Goal: Information Seeking & Learning: Check status

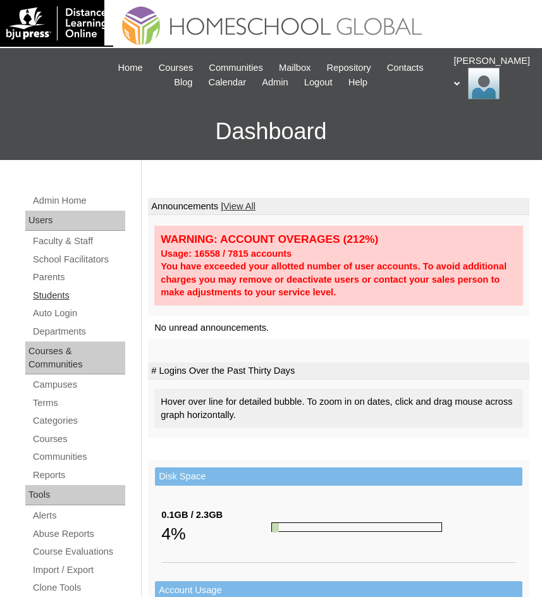
click at [47, 294] on link "Students" at bounding box center [79, 296] width 94 height 16
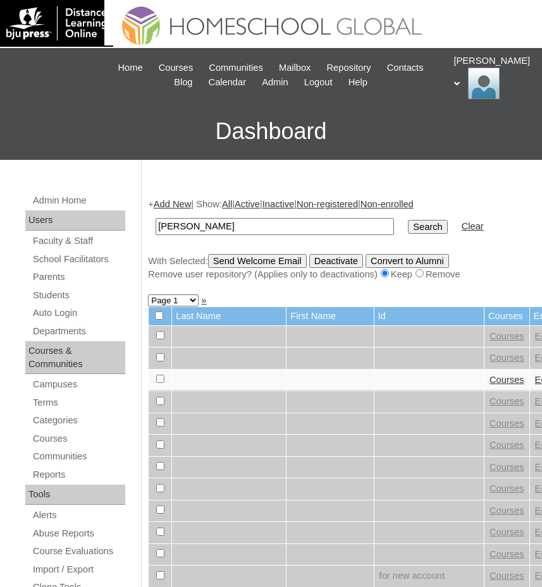
type input "[PERSON_NAME]"
click at [408, 226] on input "Search" at bounding box center [427, 227] width 39 height 14
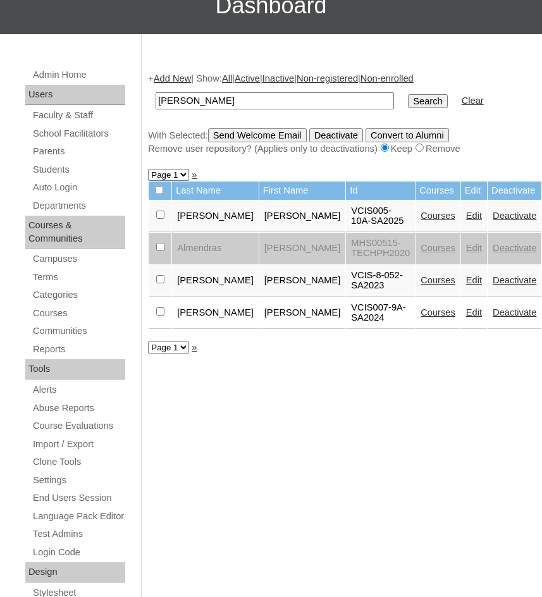
scroll to position [126, 0]
click at [420, 312] on link "Courses" at bounding box center [437, 311] width 35 height 10
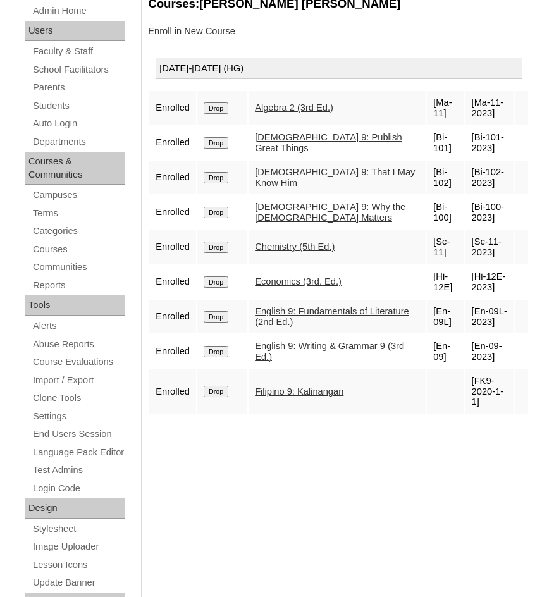
scroll to position [63, 0]
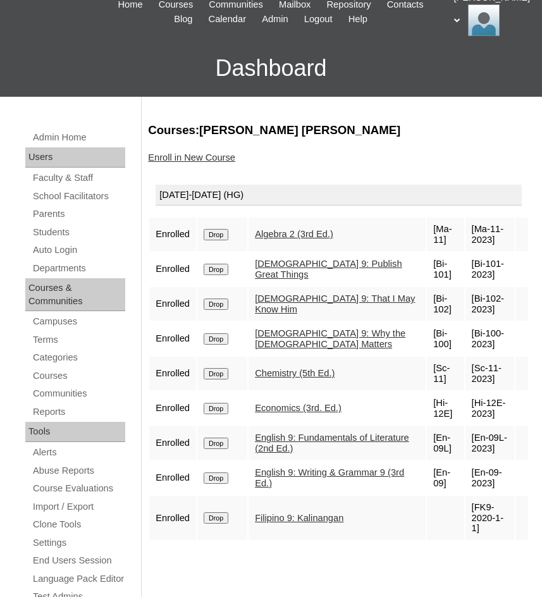
drag, startPoint x: 68, startPoint y: 230, endPoint x: 135, endPoint y: 207, distance: 71.3
click at [68, 230] on link "Students" at bounding box center [79, 232] width 94 height 16
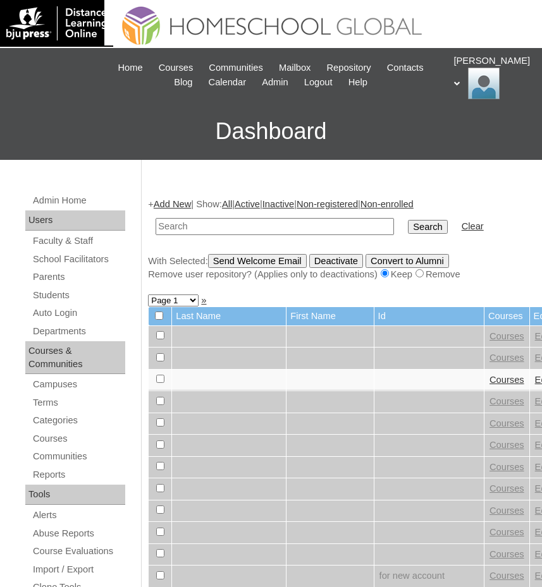
drag, startPoint x: 208, startPoint y: 236, endPoint x: 209, endPoint y: 227, distance: 8.9
paste input "Barquilla"
type input "Barquilla"
click at [408, 224] on input "Search" at bounding box center [427, 227] width 39 height 14
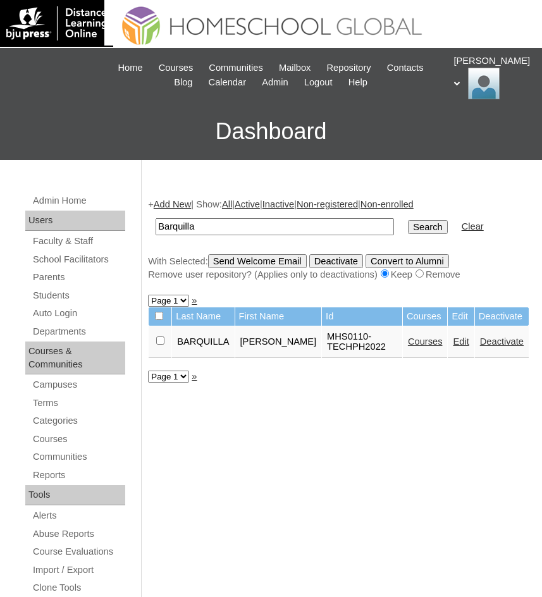
click at [411, 342] on link "Courses" at bounding box center [425, 341] width 35 height 10
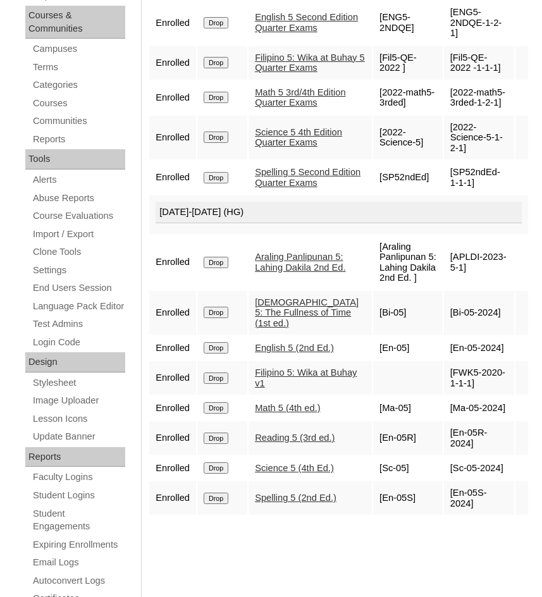
scroll to position [487, 0]
